Goal: Task Accomplishment & Management: Manage account settings

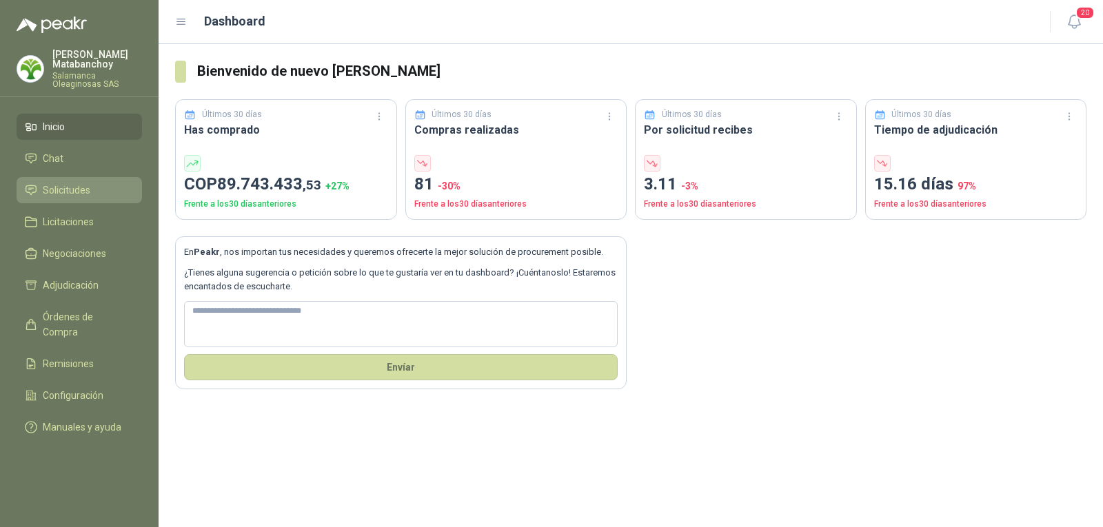
click at [77, 192] on span "Solicitudes" at bounding box center [67, 190] width 48 height 15
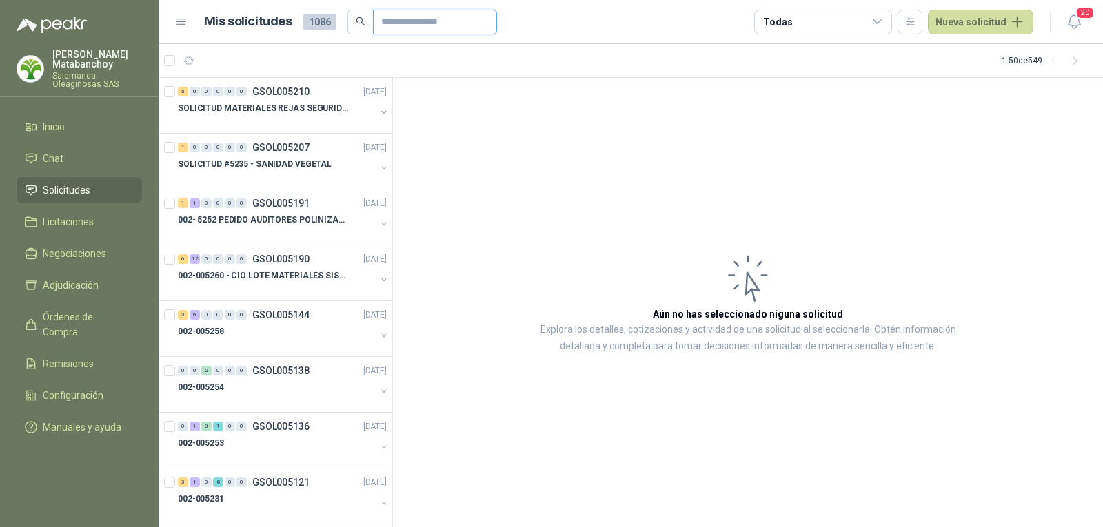
click at [460, 21] on input "text" at bounding box center [429, 21] width 97 height 23
type input "*********"
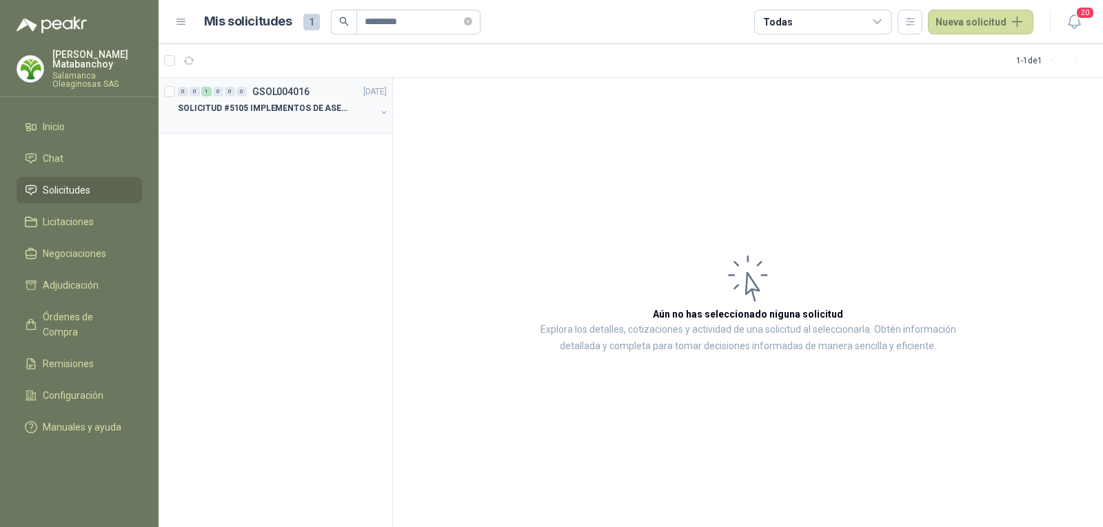
click at [314, 86] on div "0 0 1 0 0 0 GSOL004016 [DATE]" at bounding box center [284, 91] width 212 height 17
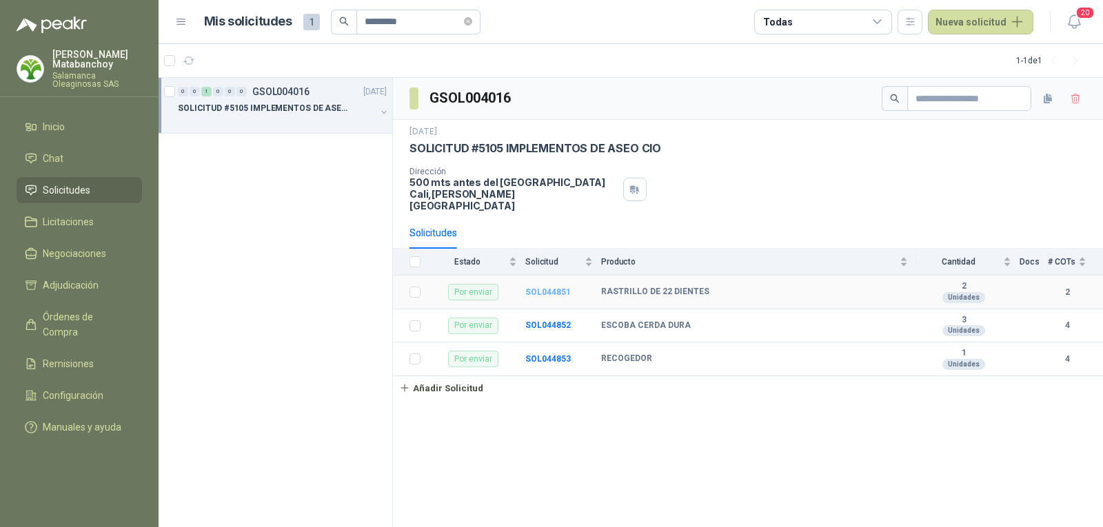
click at [539, 287] on b "SOL044851" at bounding box center [548, 292] width 46 height 10
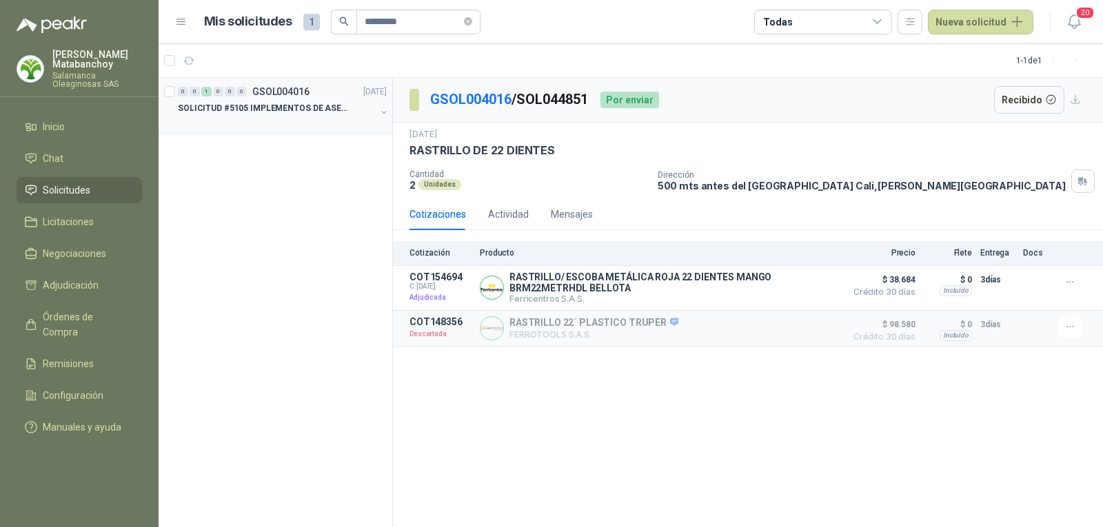
click at [303, 118] on div at bounding box center [277, 122] width 198 height 11
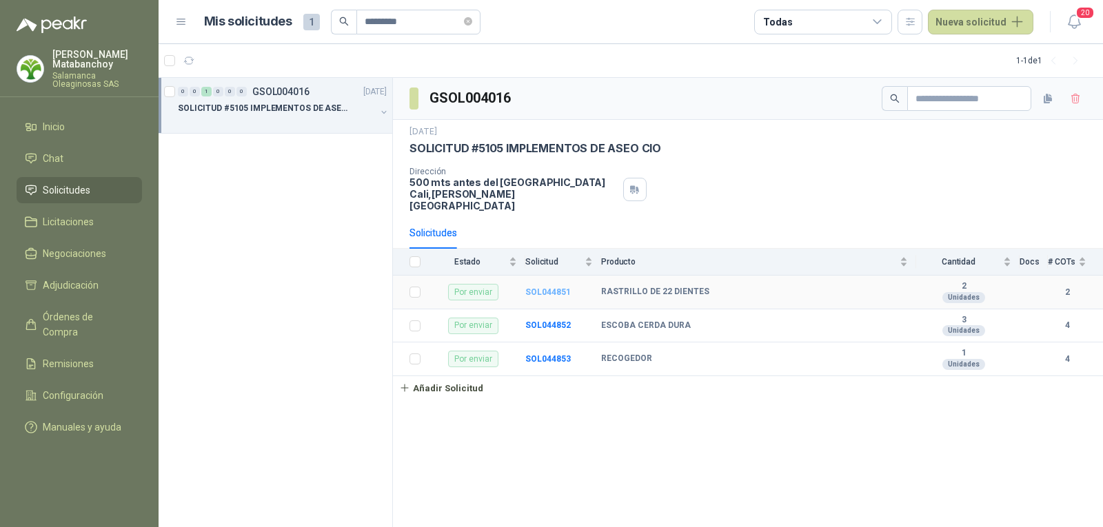
click at [550, 287] on b "SOL044851" at bounding box center [548, 292] width 46 height 10
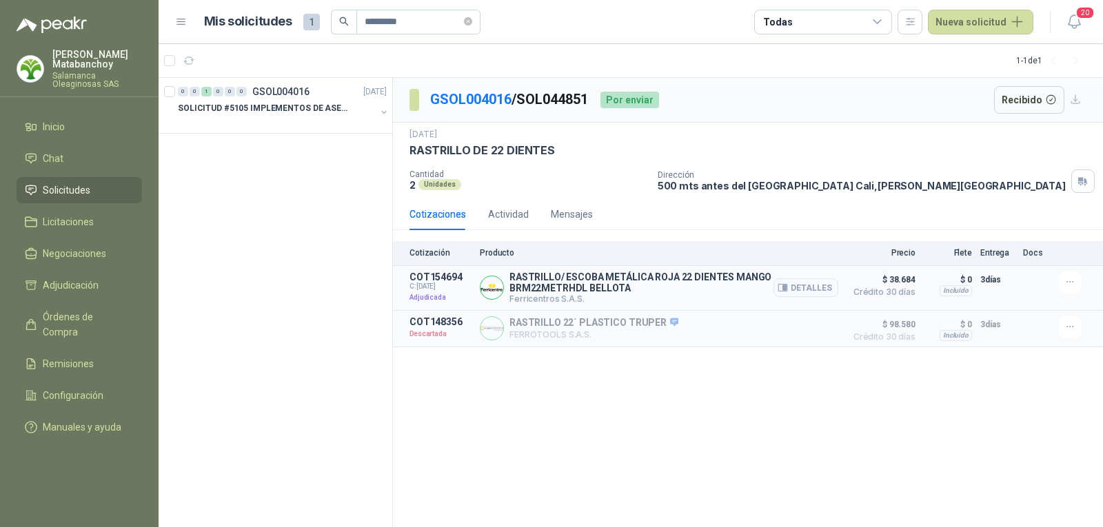
click at [815, 281] on button "Detalles" at bounding box center [806, 288] width 65 height 19
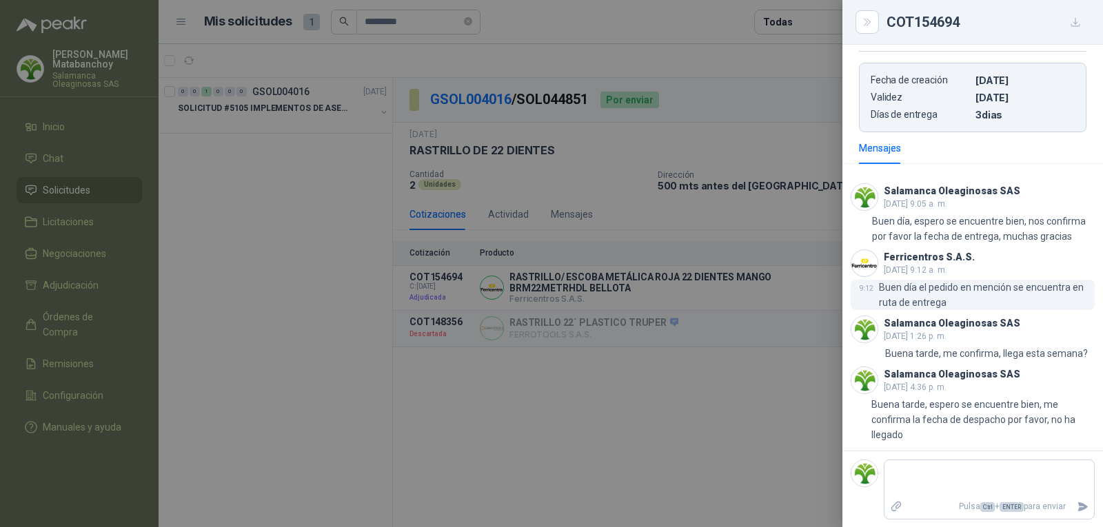
scroll to position [350, 0]
click at [765, 316] on div at bounding box center [551, 263] width 1103 height 527
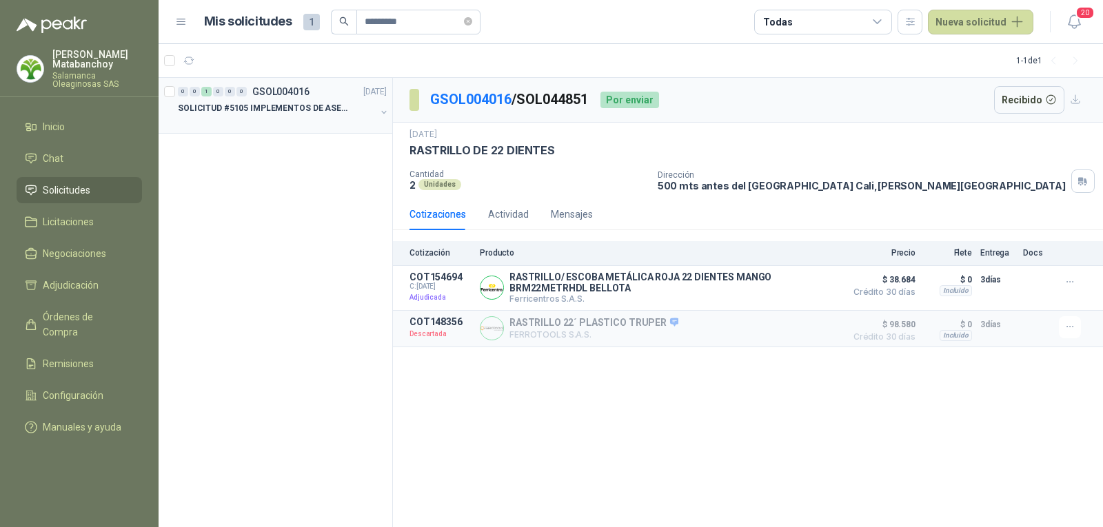
click at [285, 103] on p "SOLICITUD #5105 IMPLEMENTOS DE ASEO CIO" at bounding box center [264, 108] width 172 height 13
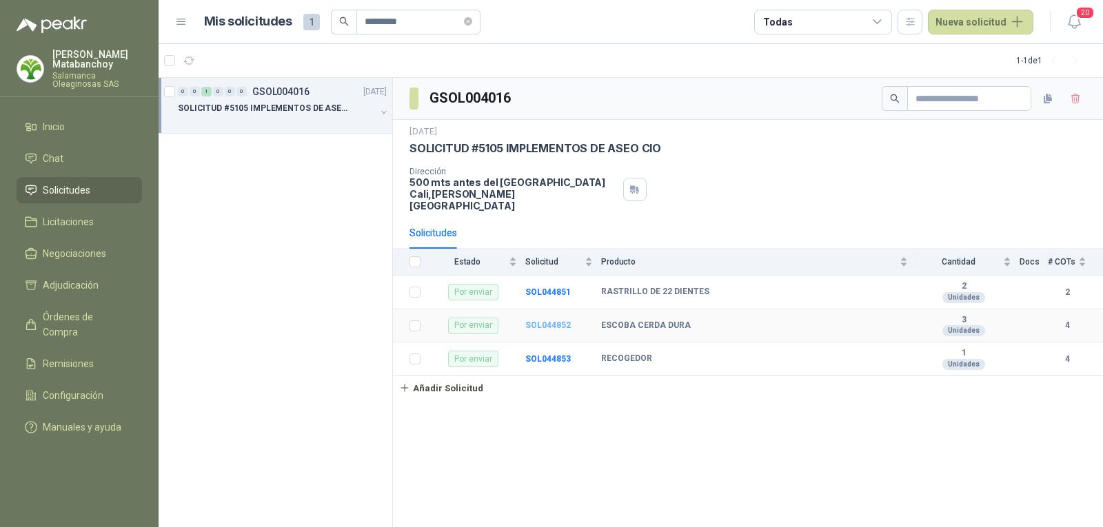
click at [554, 321] on b "SOL044852" at bounding box center [548, 326] width 46 height 10
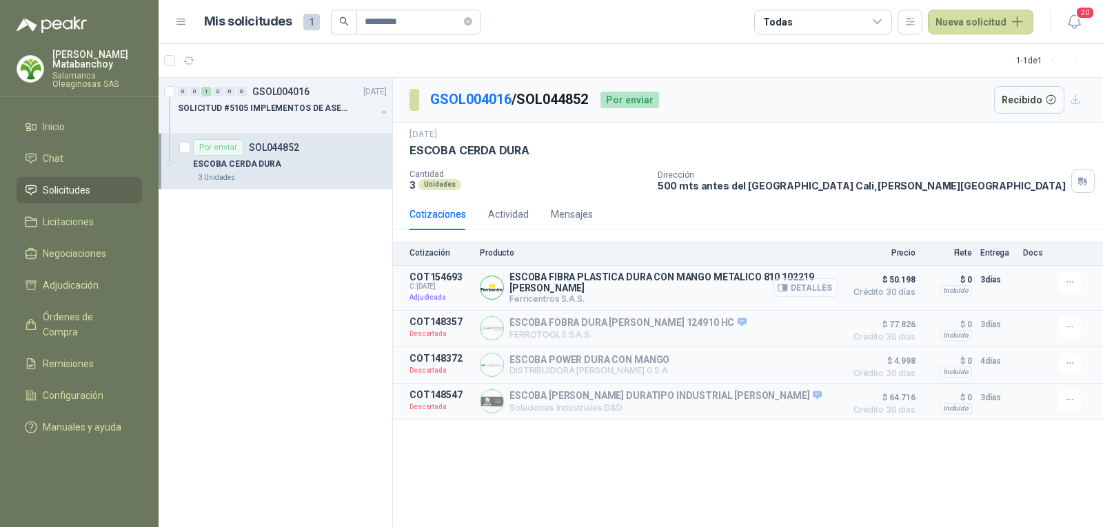
click at [814, 282] on button "Detalles" at bounding box center [806, 288] width 65 height 19
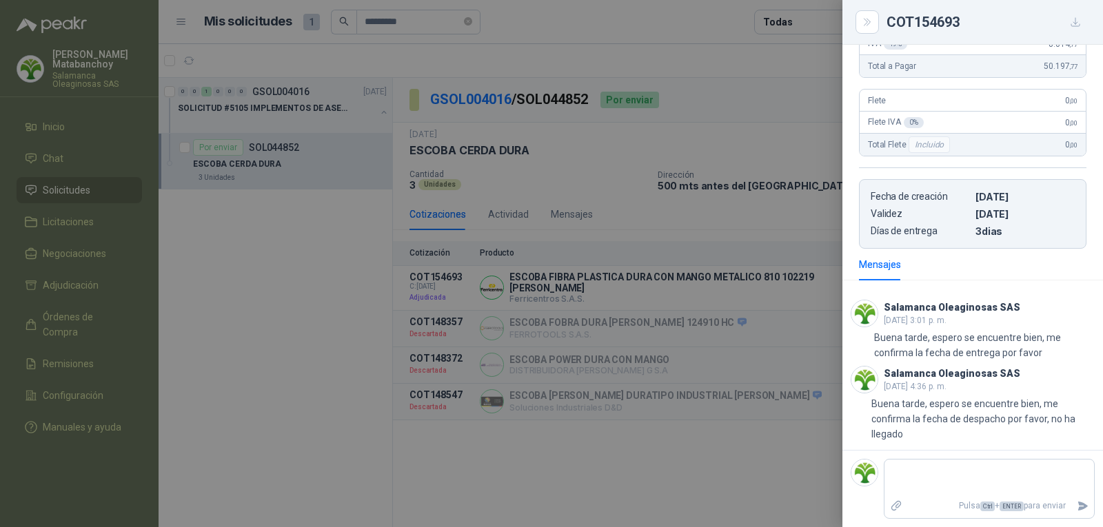
scroll to position [248, 0]
click at [601, 312] on div at bounding box center [551, 263] width 1103 height 527
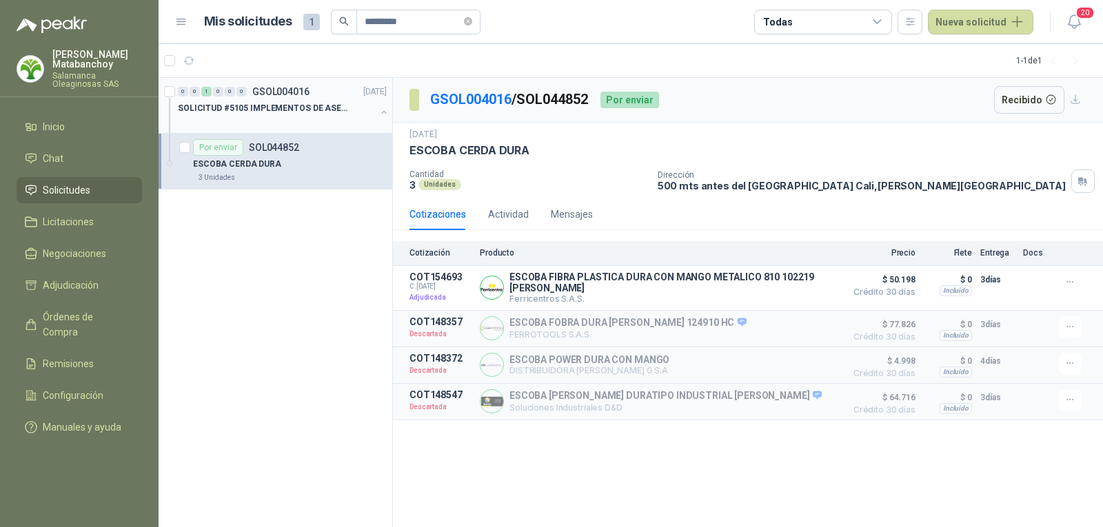
click at [298, 109] on p "SOLICITUD #5105 IMPLEMENTOS DE ASEO CIO" at bounding box center [264, 108] width 172 height 13
